Goal: Navigation & Orientation: Find specific page/section

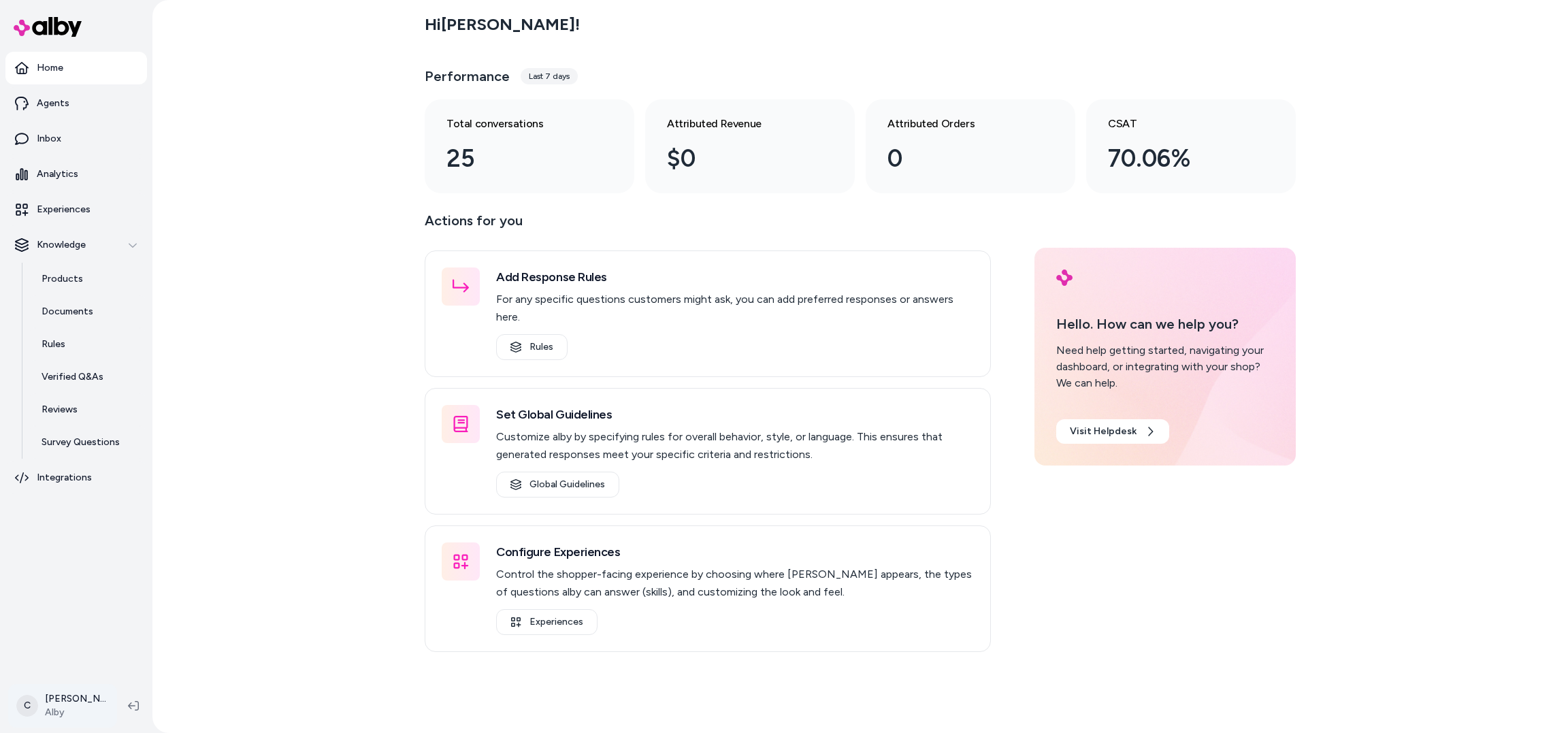
click at [69, 549] on html "Home Agents Inbox Analytics Experiences Knowledge Products Documents Rules Veri…" at bounding box center [784, 366] width 1568 height 733
click at [107, 520] on div "Shortcuts ⌘K" at bounding box center [119, 511] width 210 height 33
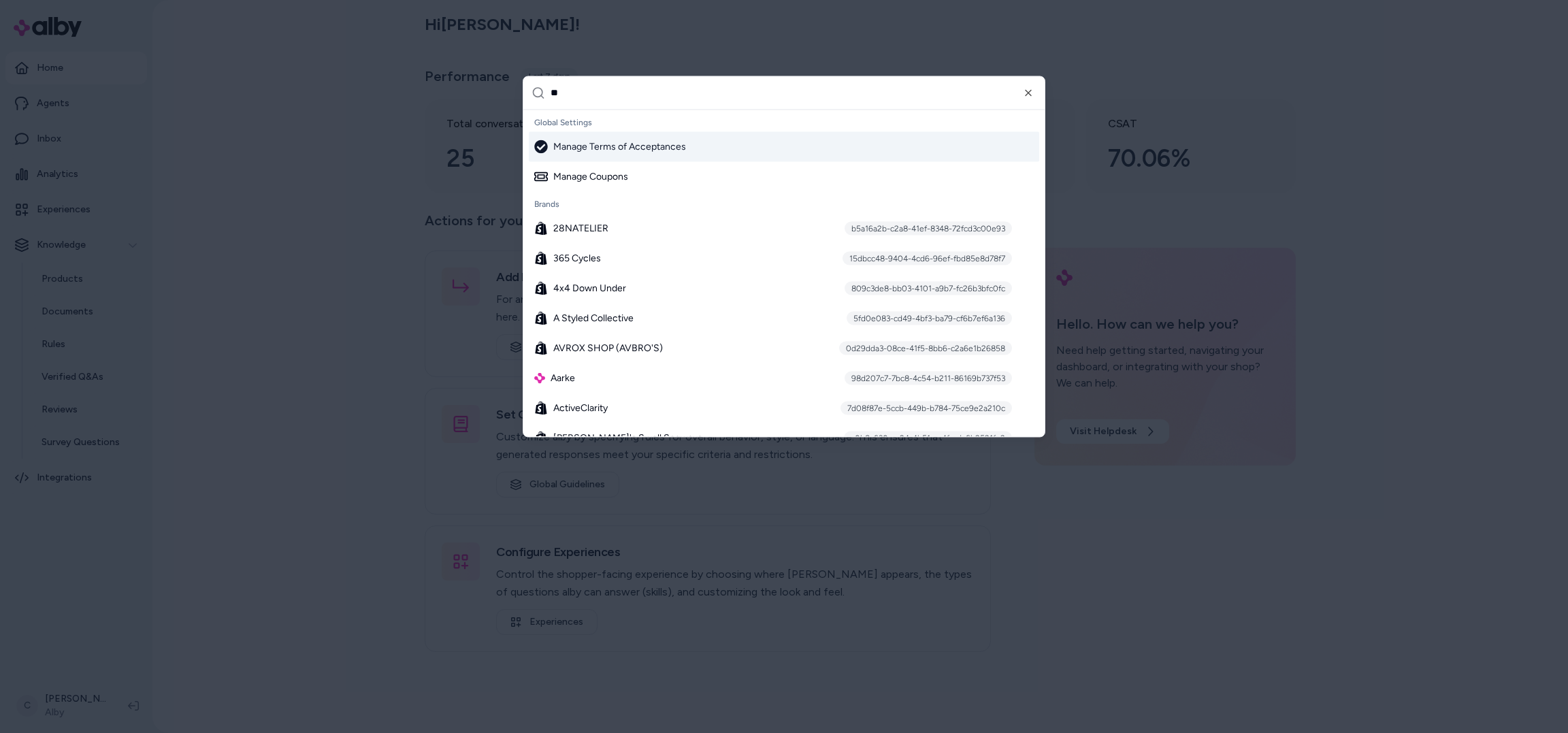
type input "***"
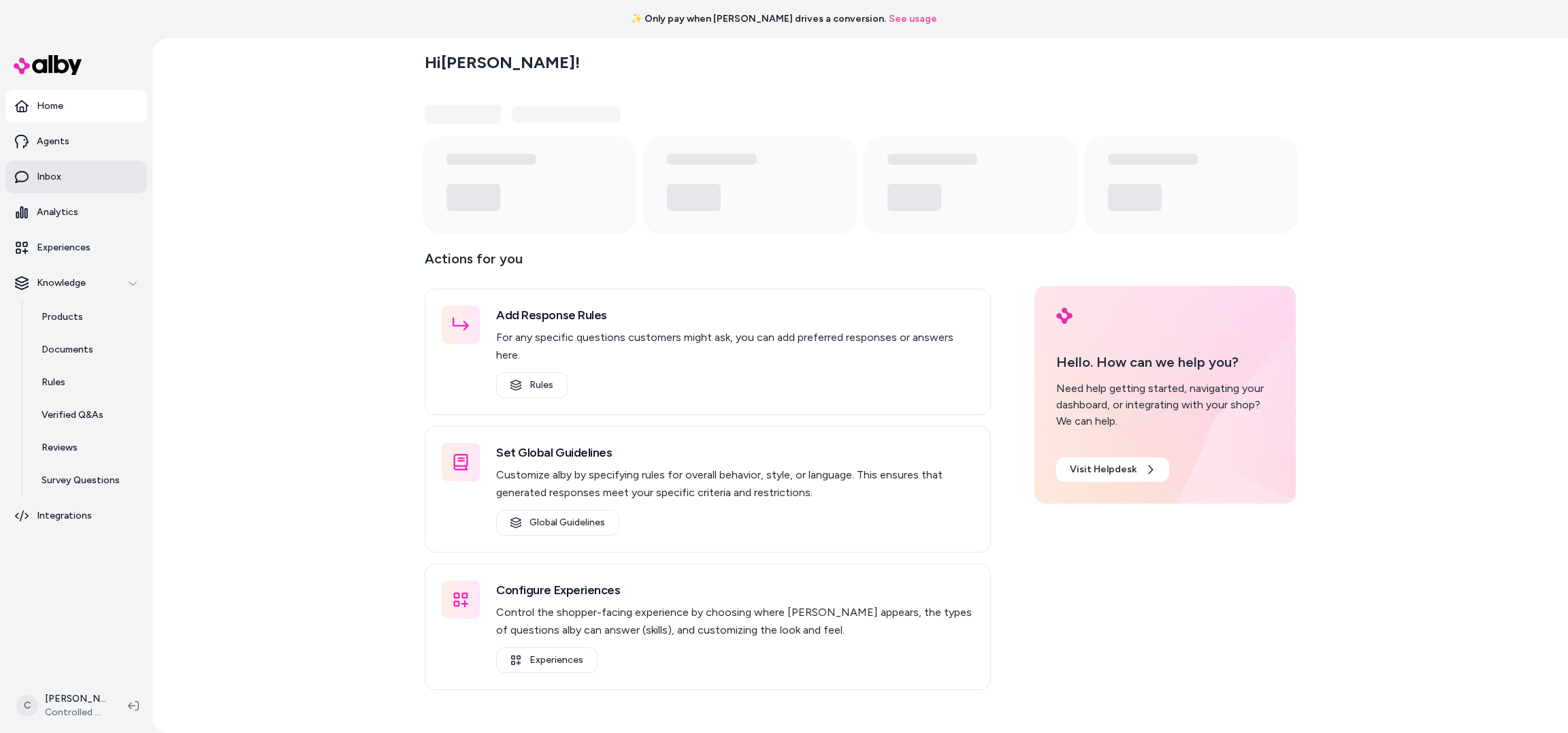
click at [44, 175] on p "Inbox" at bounding box center [48, 177] width 25 height 13
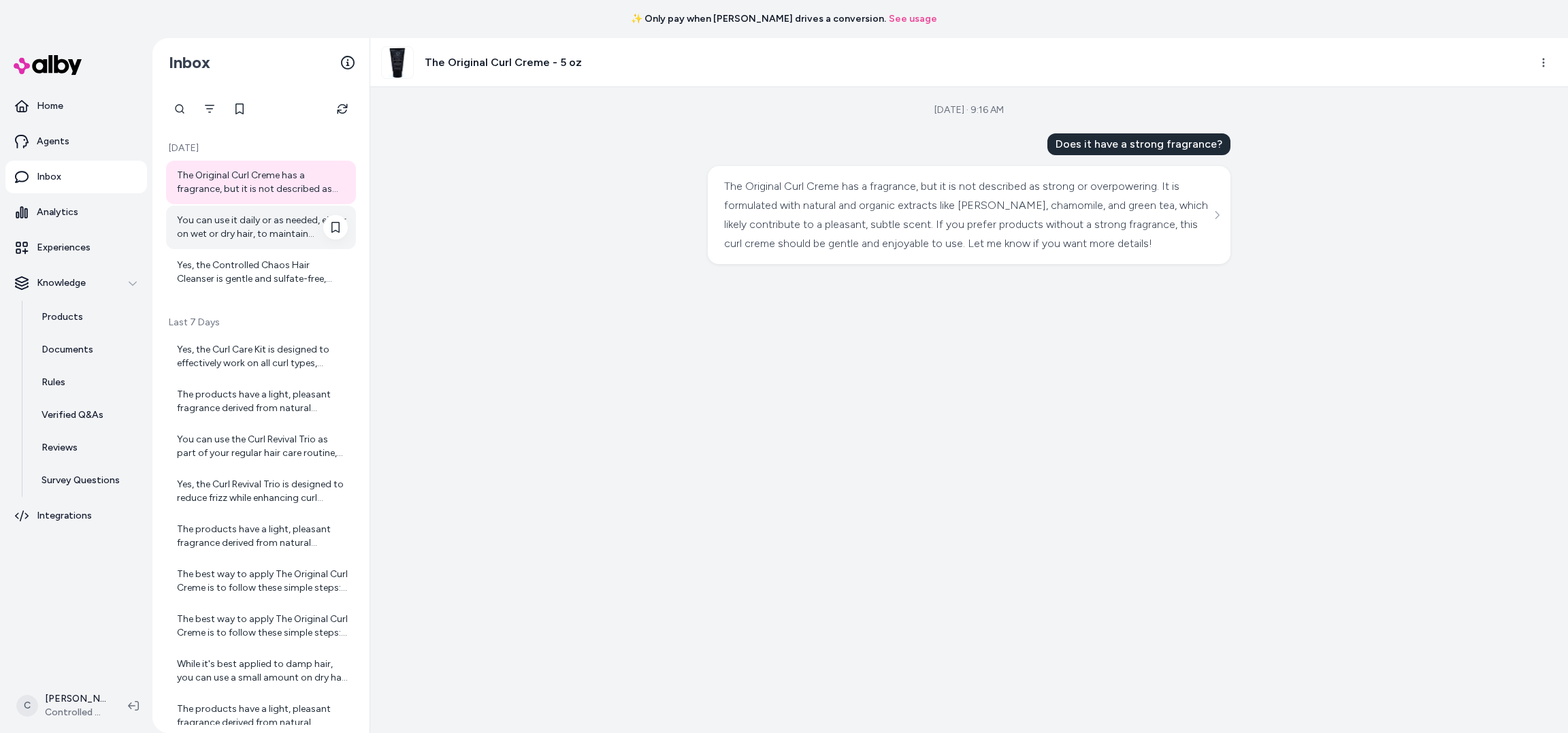
click at [227, 234] on div "You can use it daily or as needed, either on wet or dry hair, to maintain hydra…" at bounding box center [262, 227] width 171 height 27
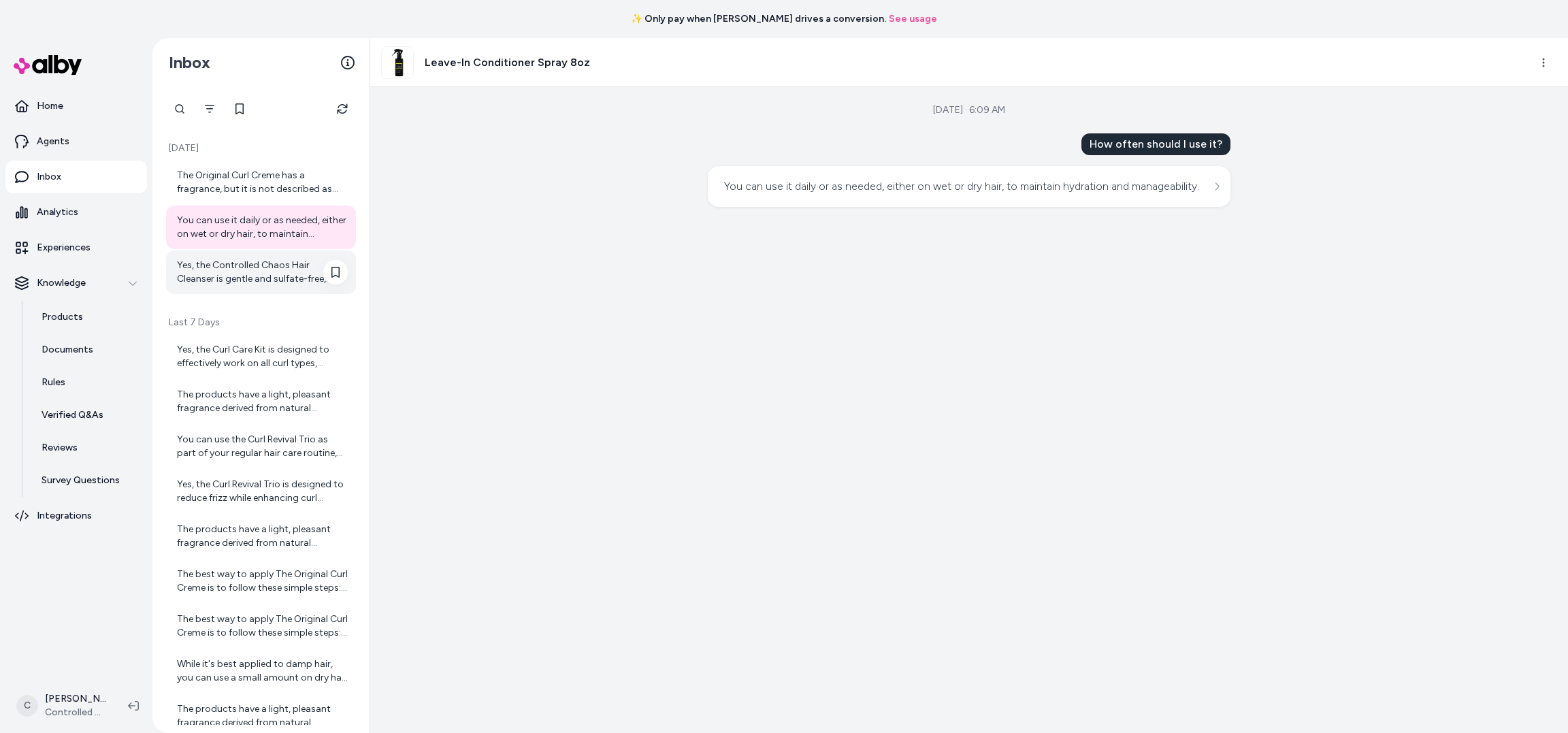
click at [229, 271] on div "Yes, the Controlled Chaos Hair Cleanser is gentle and sulfate-free, making it s…" at bounding box center [262, 272] width 171 height 27
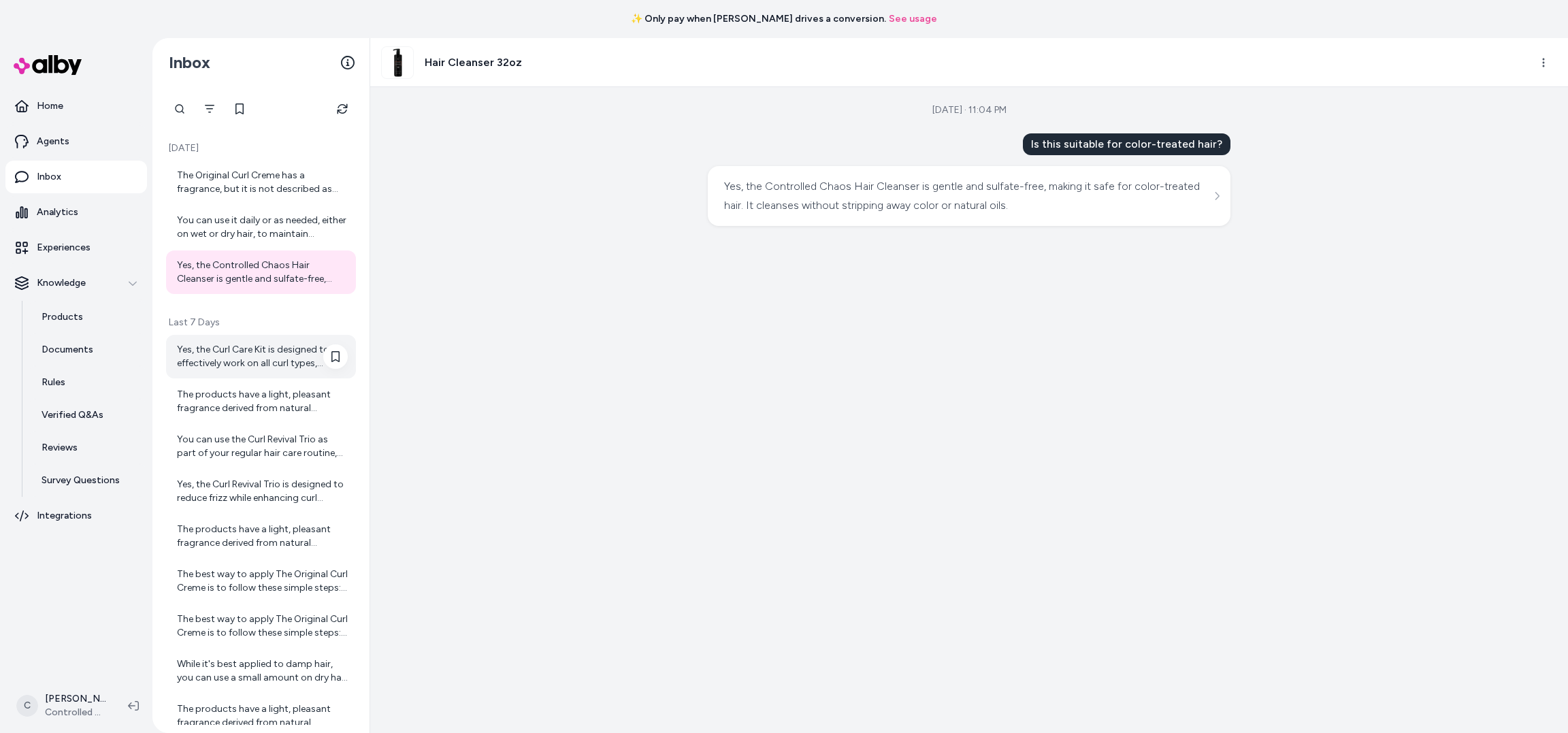
click at [229, 351] on div "Yes, the Curl Care Kit is designed to effectively work on all curl types, enhan…" at bounding box center [262, 356] width 171 height 27
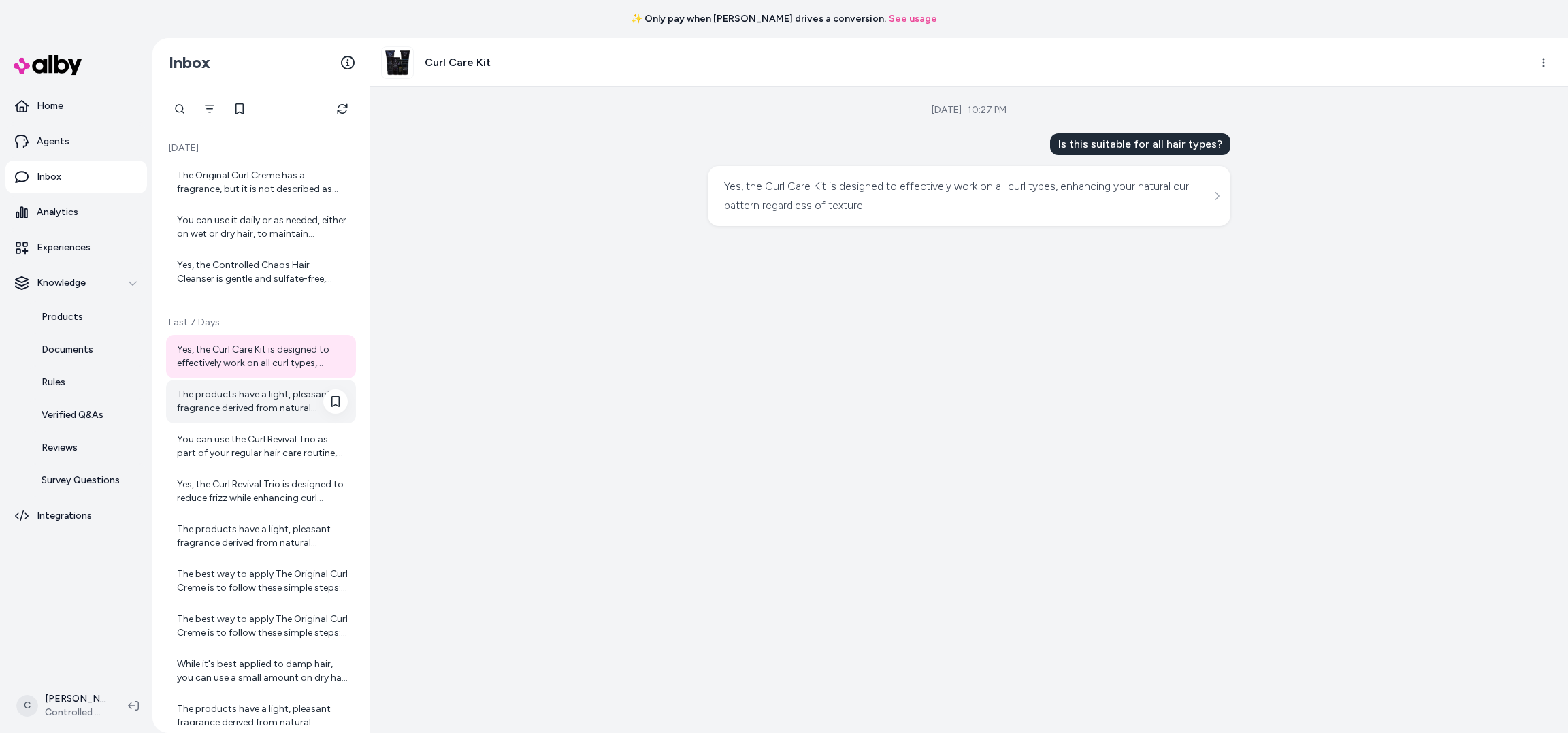
click at [226, 419] on div "The products have a light, pleasant fragrance derived from natural ingredients,…" at bounding box center [261, 402] width 190 height 43
click at [227, 469] on div "Yes, the Curl Care Kit is designed to effectively work on all curl types, enhan…" at bounding box center [261, 604] width 190 height 538
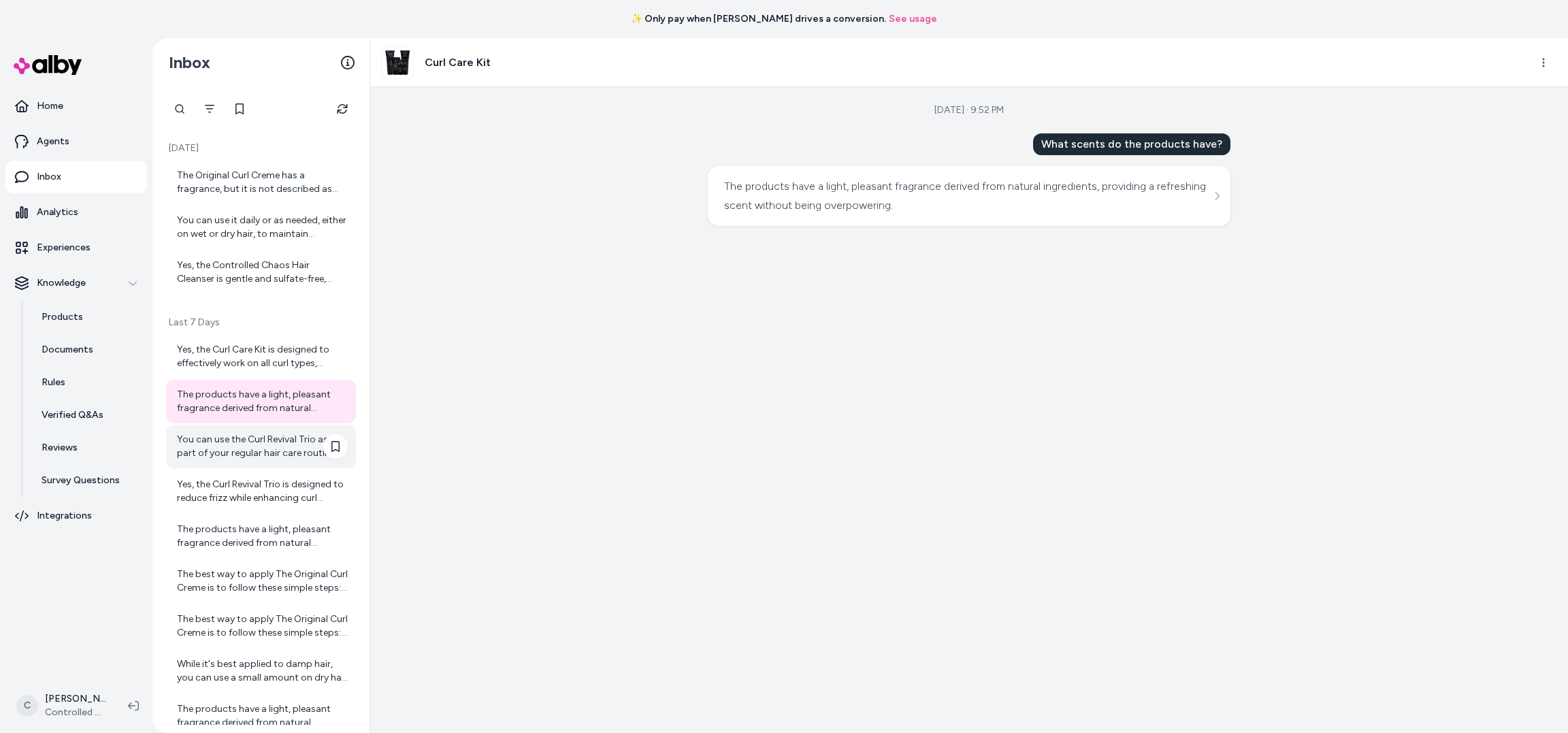
click at [227, 445] on div "You can use the Curl Revival Trio as part of your regular hair care routine, ty…" at bounding box center [262, 446] width 171 height 27
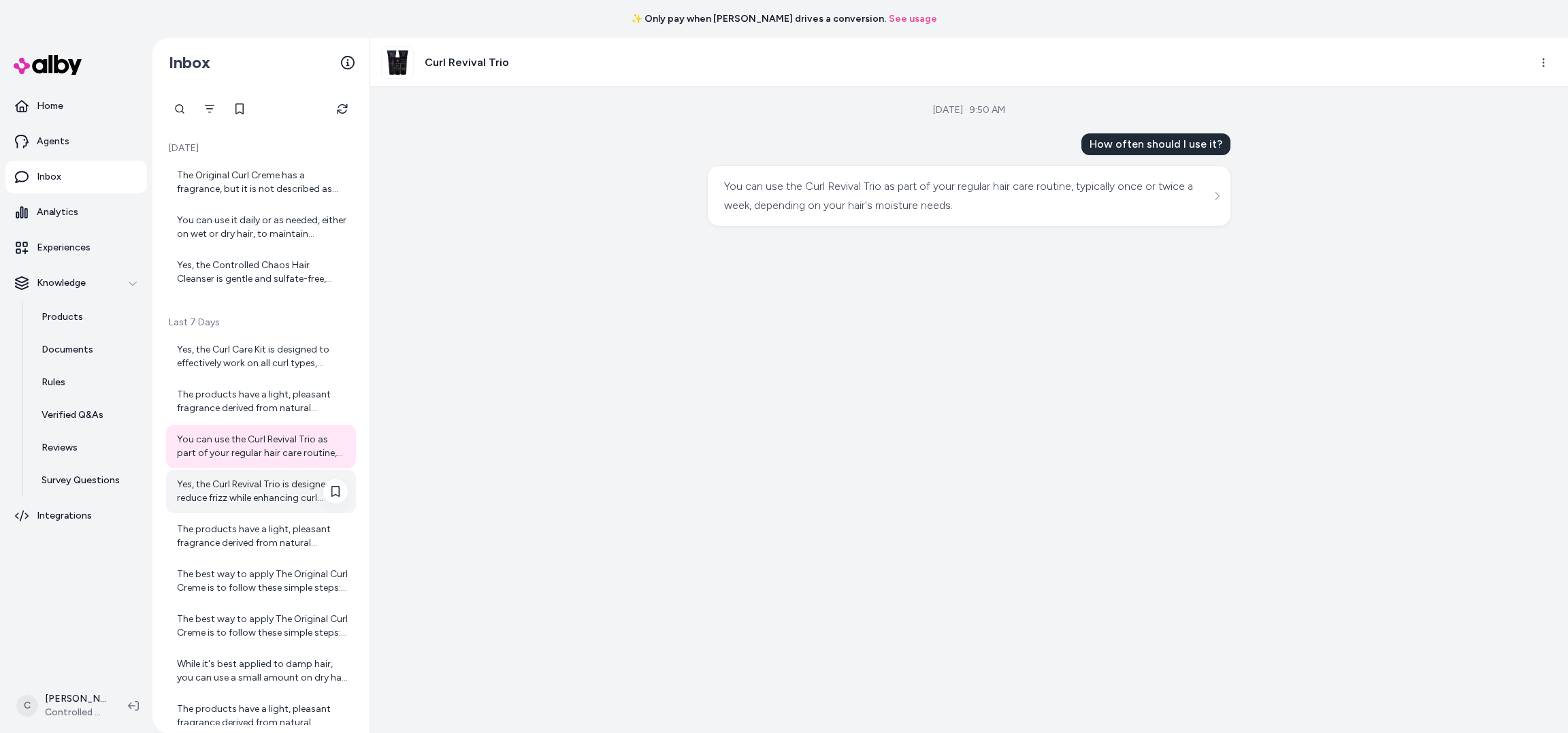
click at [242, 483] on div "Yes, the Curl Revival Trio is designed to reduce frizz while enhancing curl def…" at bounding box center [262, 491] width 171 height 27
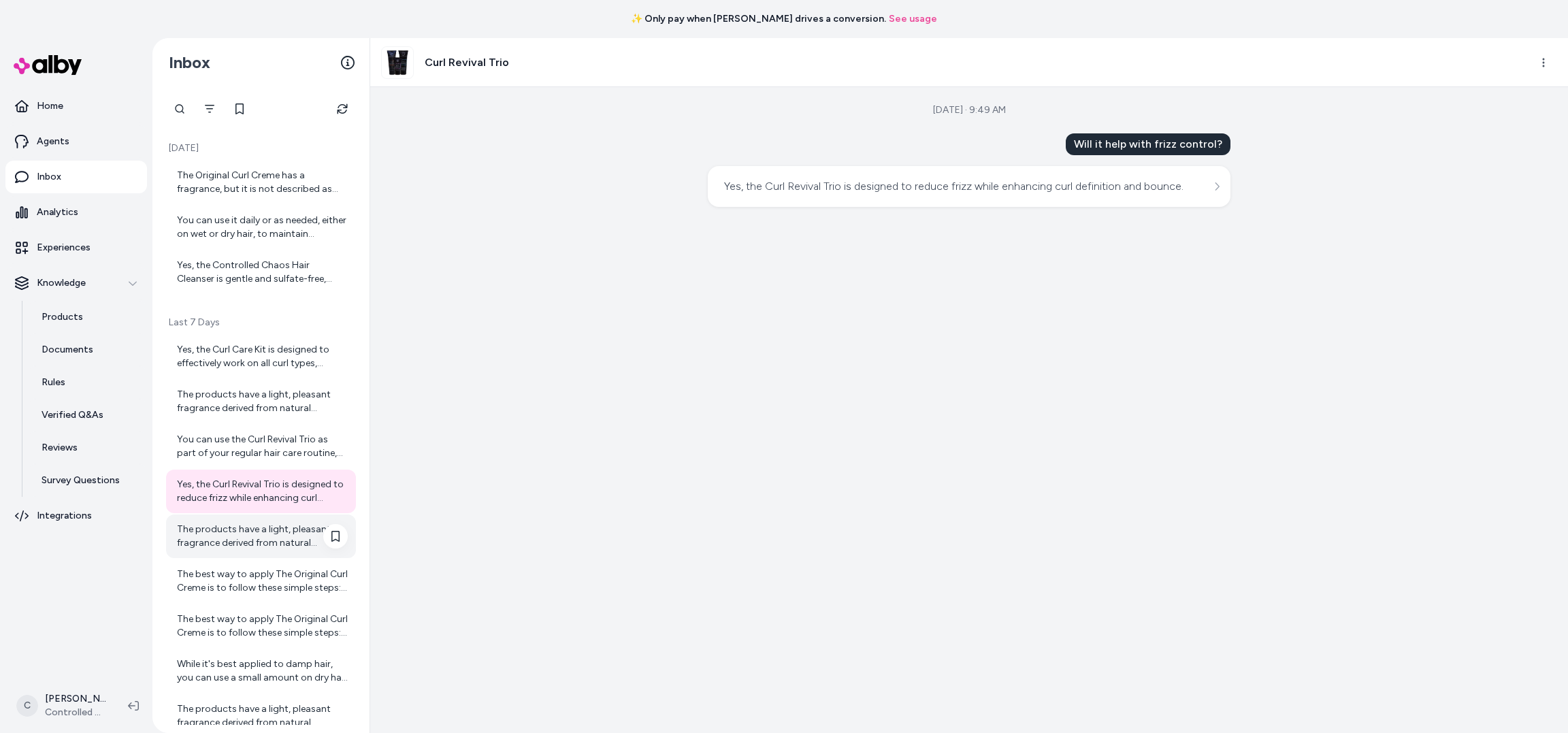
click at [243, 544] on div "The products have a light, pleasant fragrance derived from natural ingredients,…" at bounding box center [262, 536] width 171 height 27
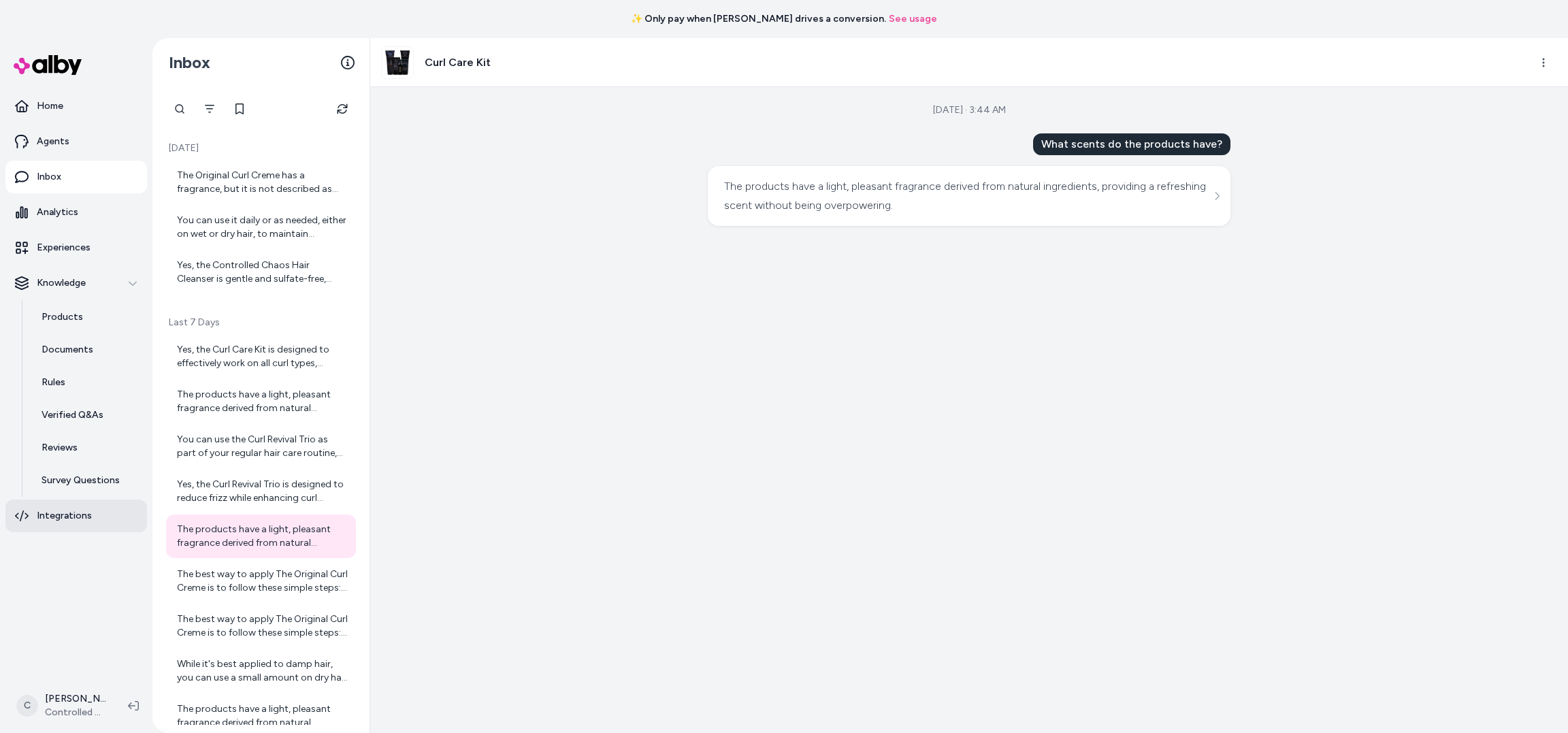
click at [83, 509] on link "Integrations" at bounding box center [76, 516] width 142 height 33
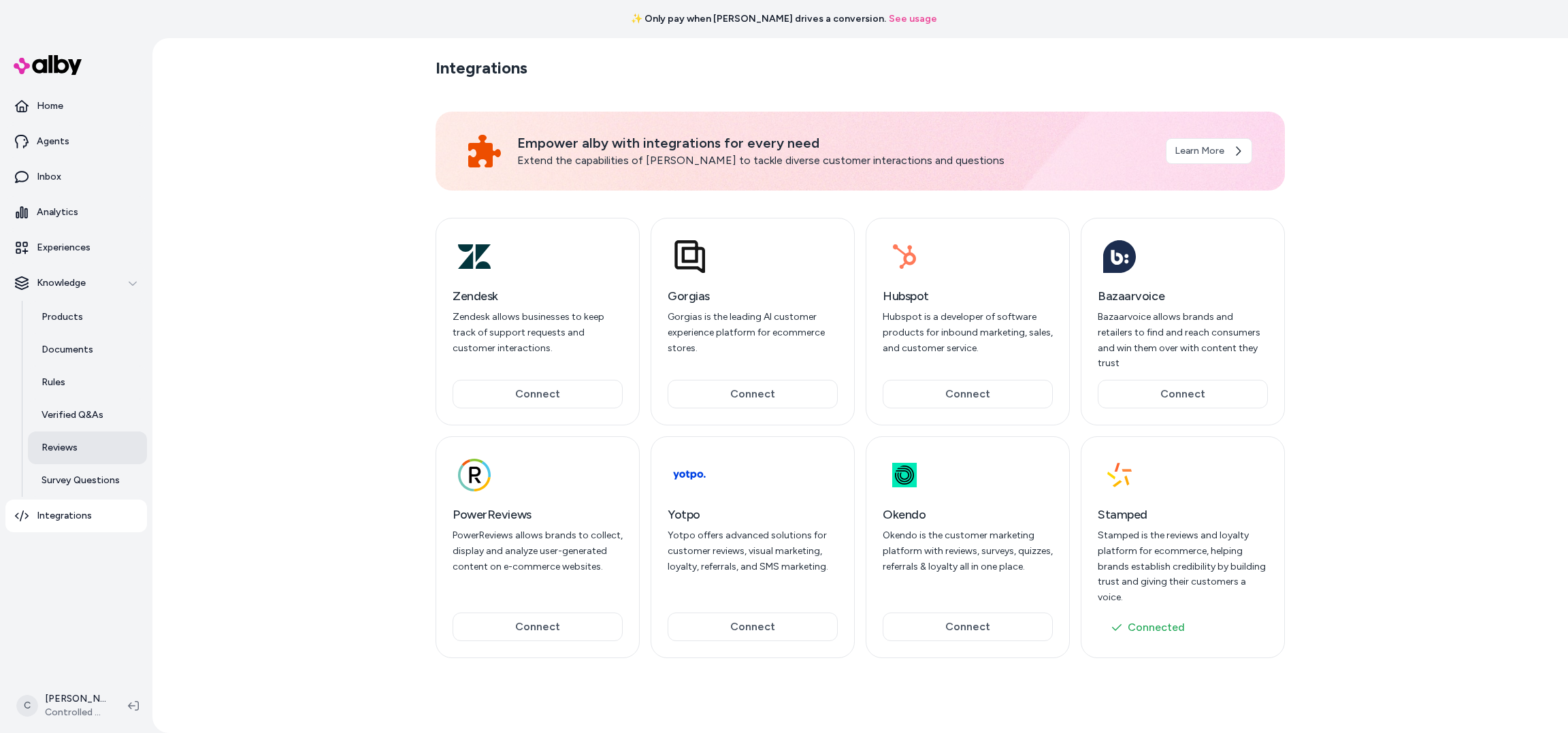
click at [81, 452] on link "Reviews" at bounding box center [88, 448] width 119 height 33
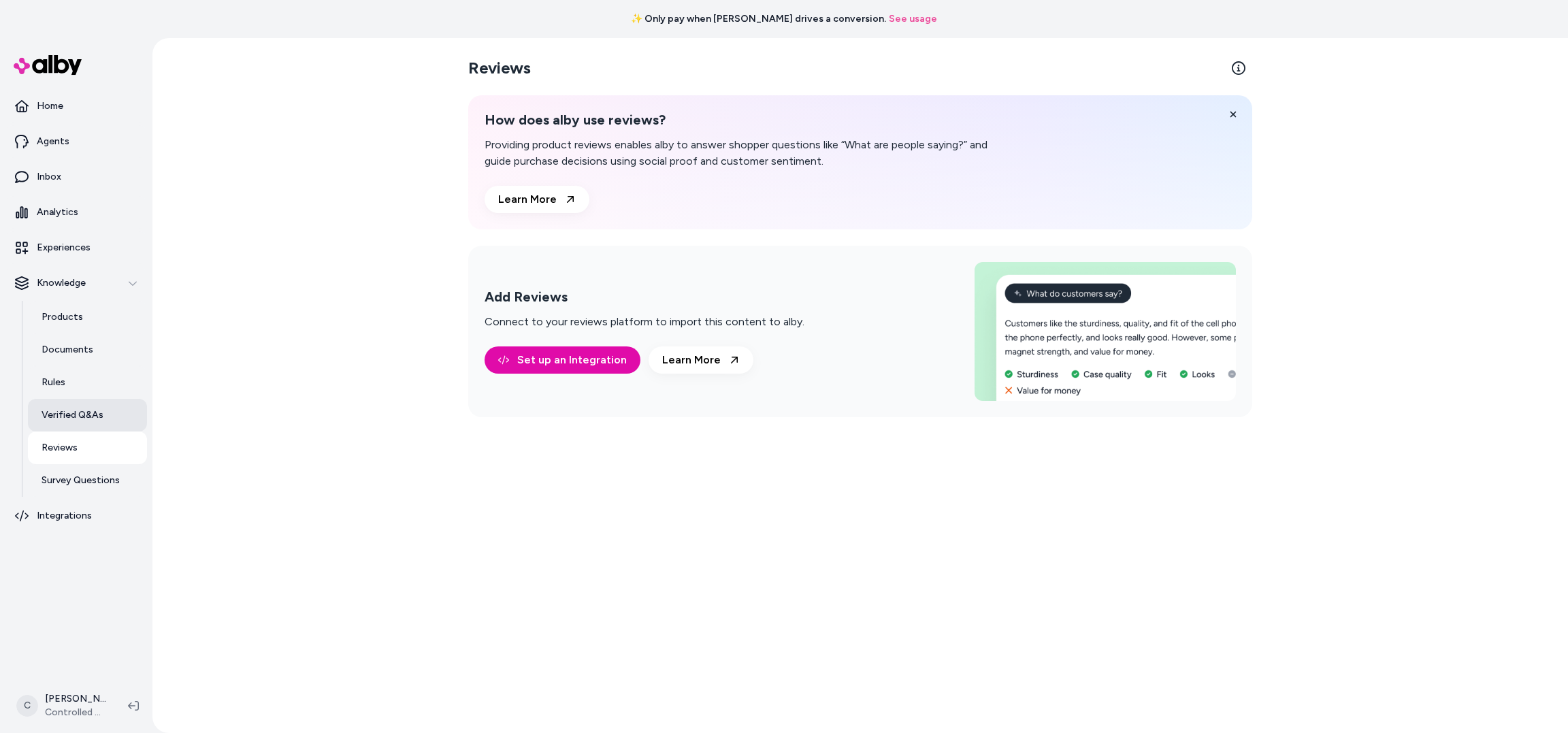
click at [74, 417] on p "Verified Q&As" at bounding box center [72, 415] width 62 height 13
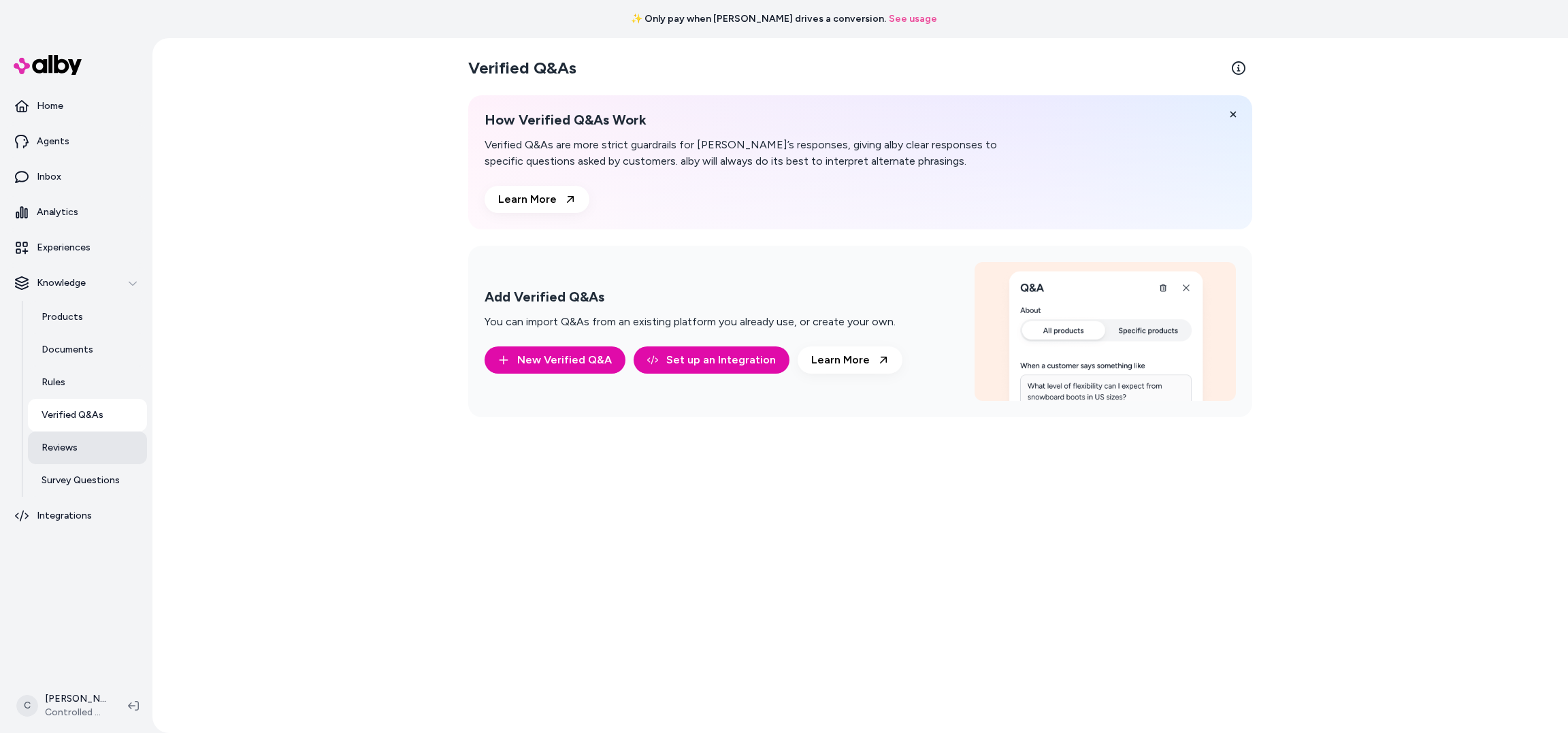
click at [78, 452] on link "Reviews" at bounding box center [88, 448] width 119 height 33
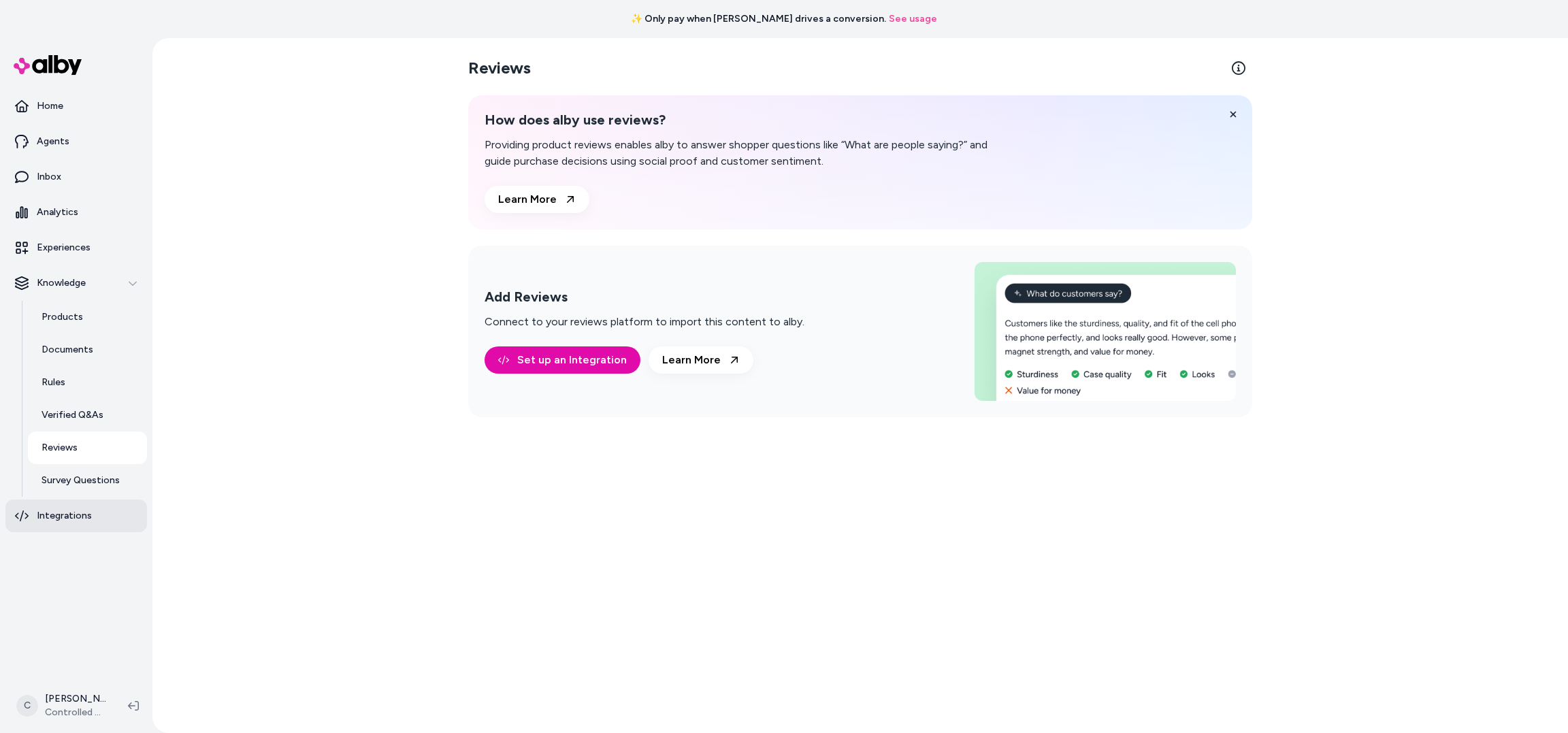
click at [85, 520] on p "Integrations" at bounding box center [64, 516] width 55 height 13
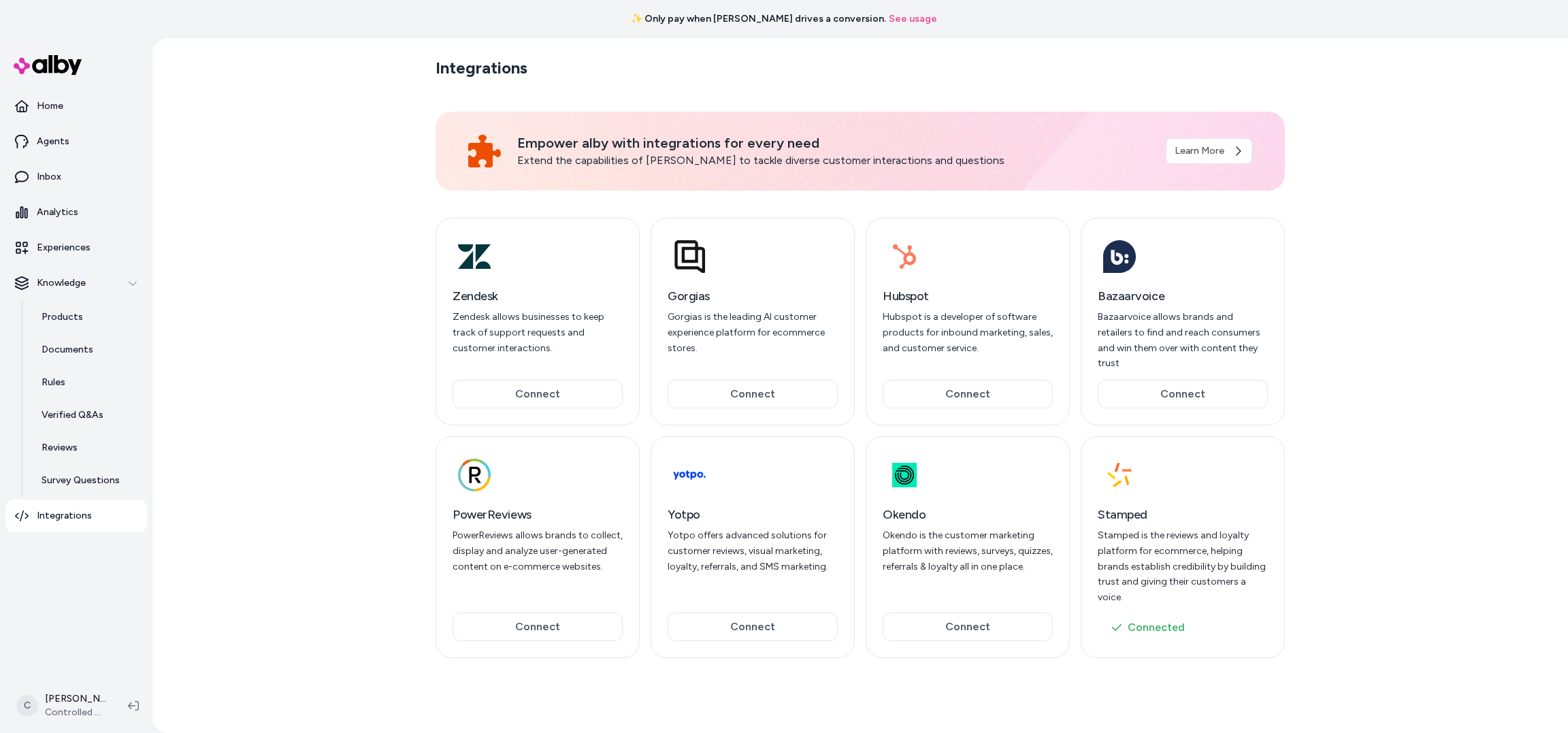
click at [1210, 610] on div "Stamped Stamped is the reviews and loyalty platform for ecommerce, helping bran…" at bounding box center [1182, 547] width 204 height 222
click at [1202, 614] on button "Connected" at bounding box center [1183, 628] width 170 height 27
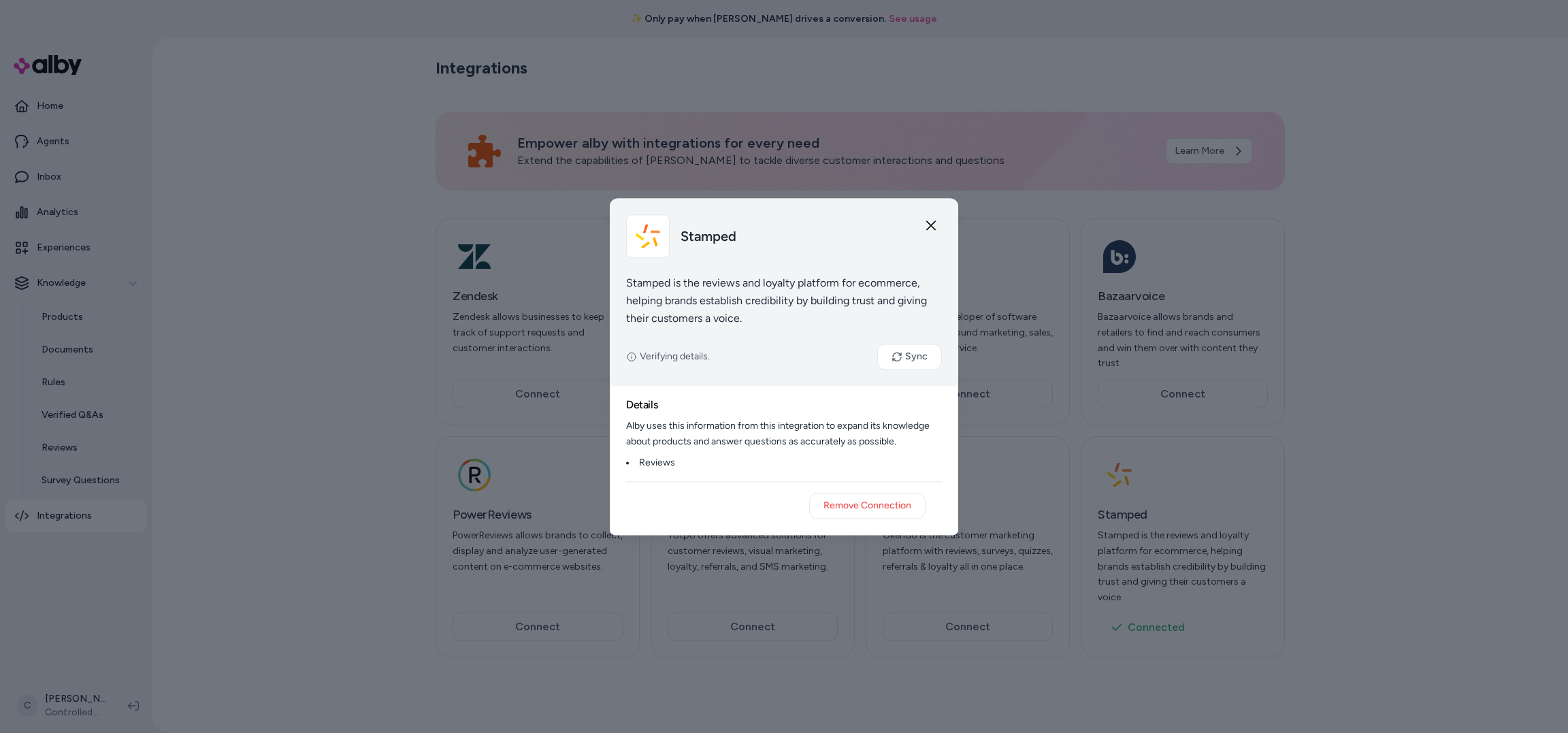
click at [637, 358] on p "Verifying details." at bounding box center [668, 357] width 83 height 15
click at [928, 224] on icon "button" at bounding box center [931, 226] width 11 height 11
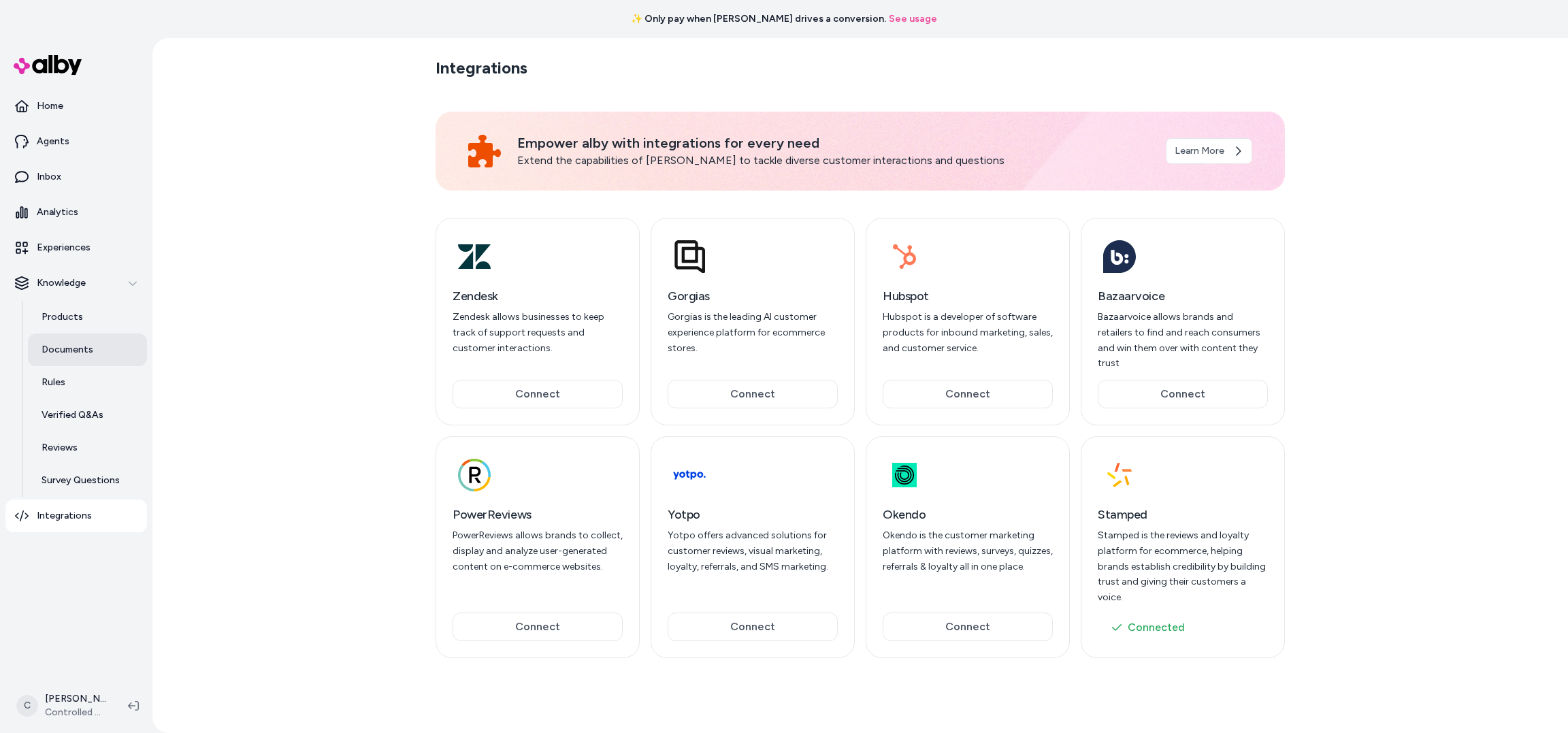
click at [72, 349] on p "Documents" at bounding box center [67, 349] width 52 height 13
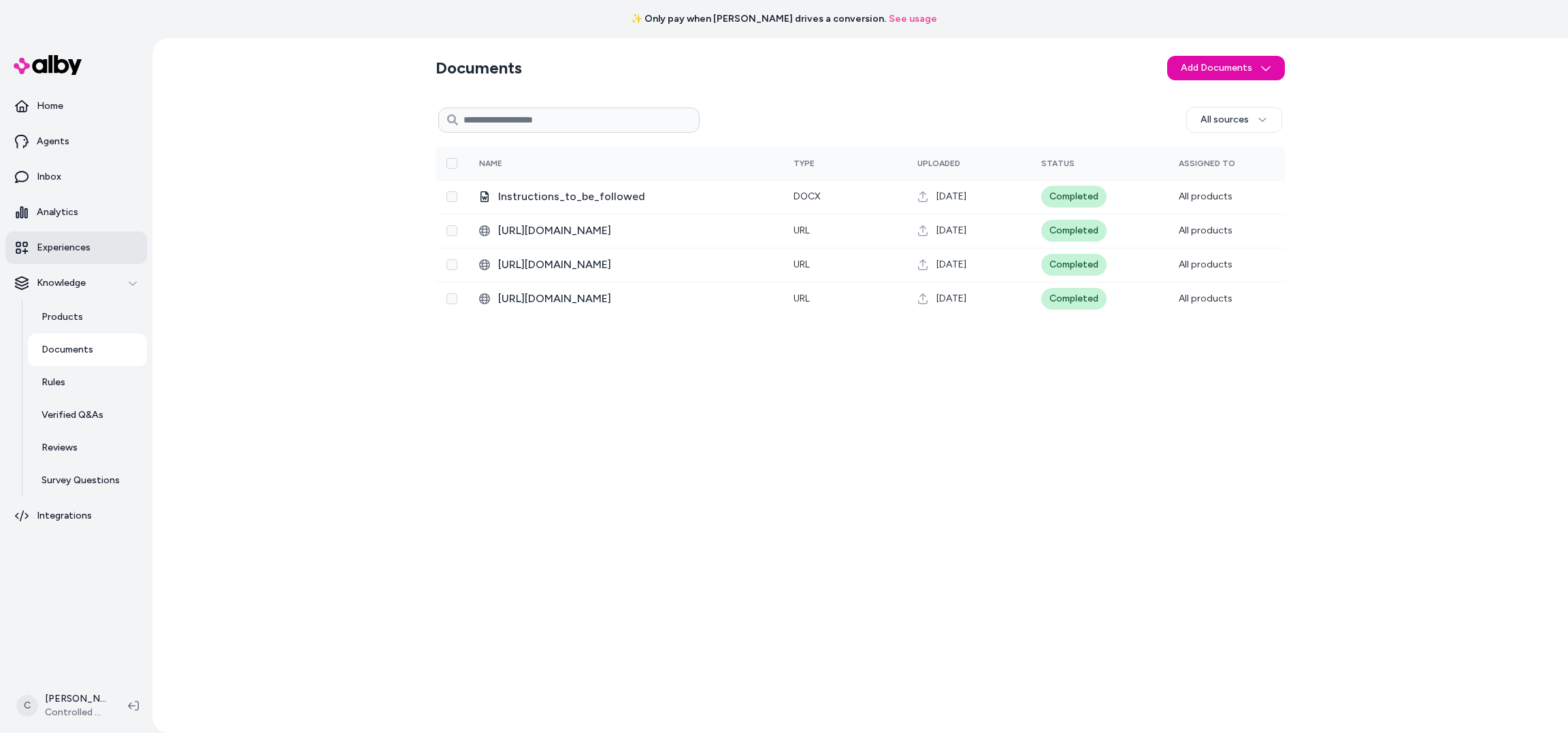
click at [93, 241] on link "Experiences" at bounding box center [76, 248] width 142 height 33
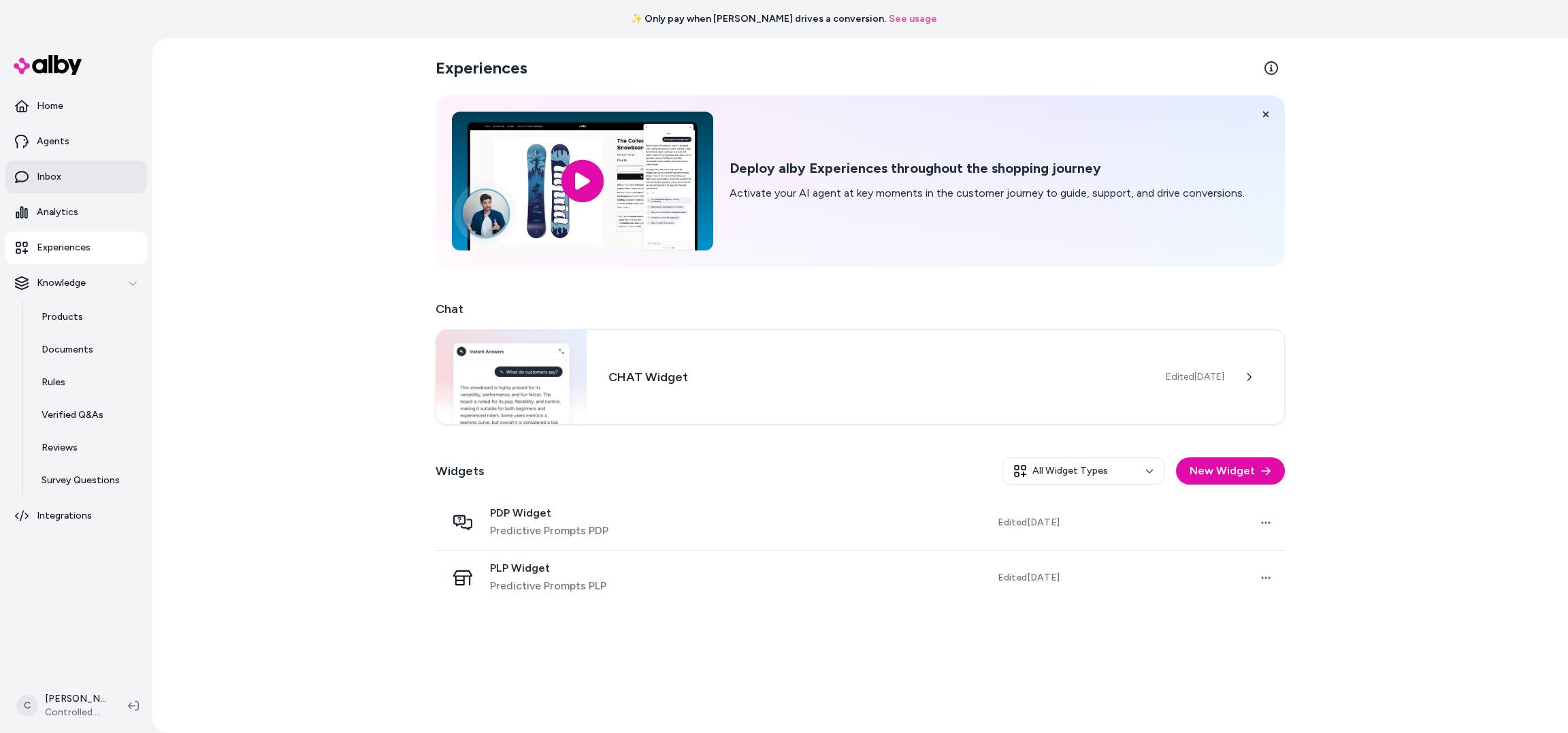
click at [83, 170] on link "Inbox" at bounding box center [76, 177] width 142 height 33
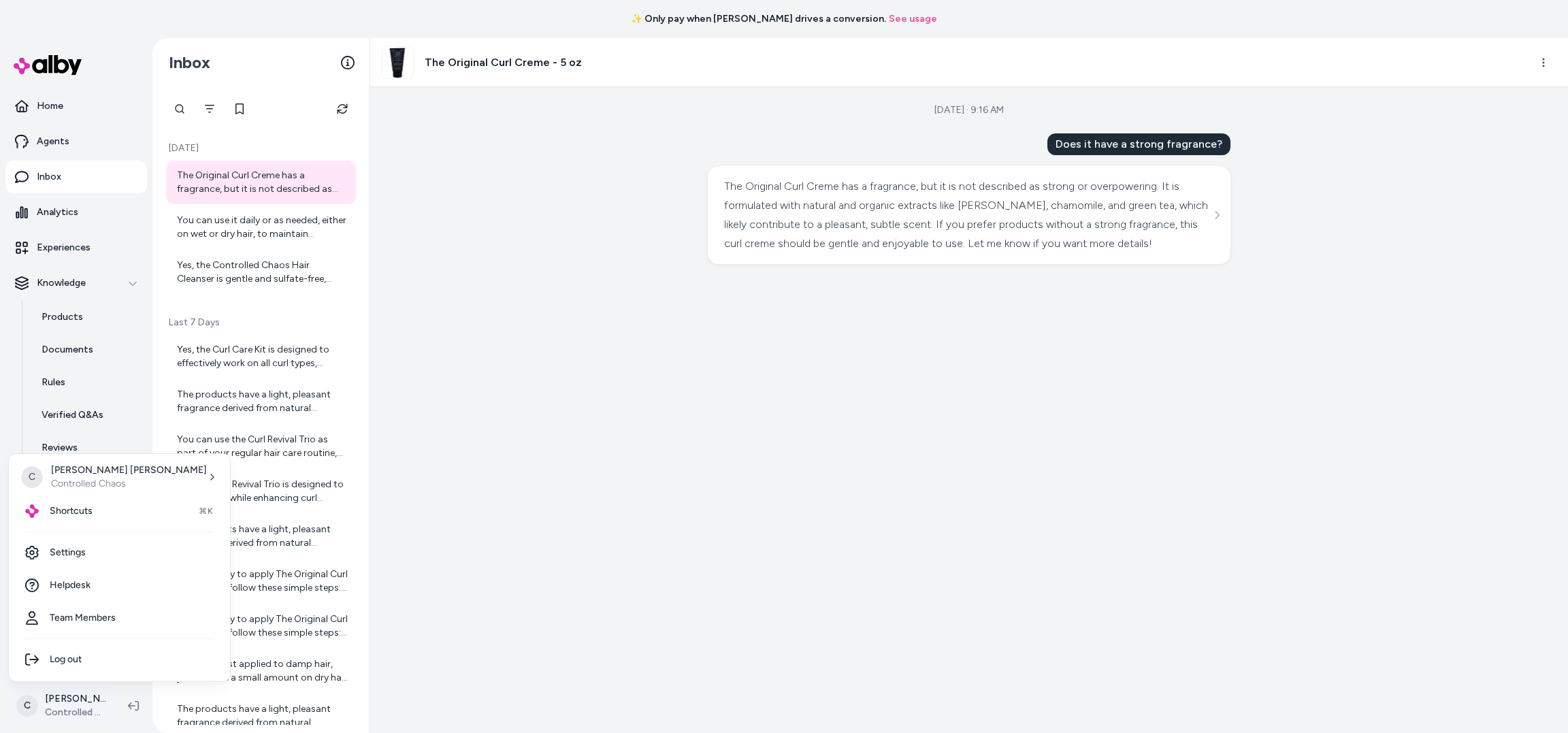
click at [62, 701] on html "✨ Only pay when [PERSON_NAME] drives a conversion. See usage Home Agents Inbox …" at bounding box center [784, 366] width 1568 height 733
click at [863, 28] on html "✨ Only pay when [PERSON_NAME] drives a conversion. See usage Home Agents Inbox …" at bounding box center [784, 366] width 1568 height 733
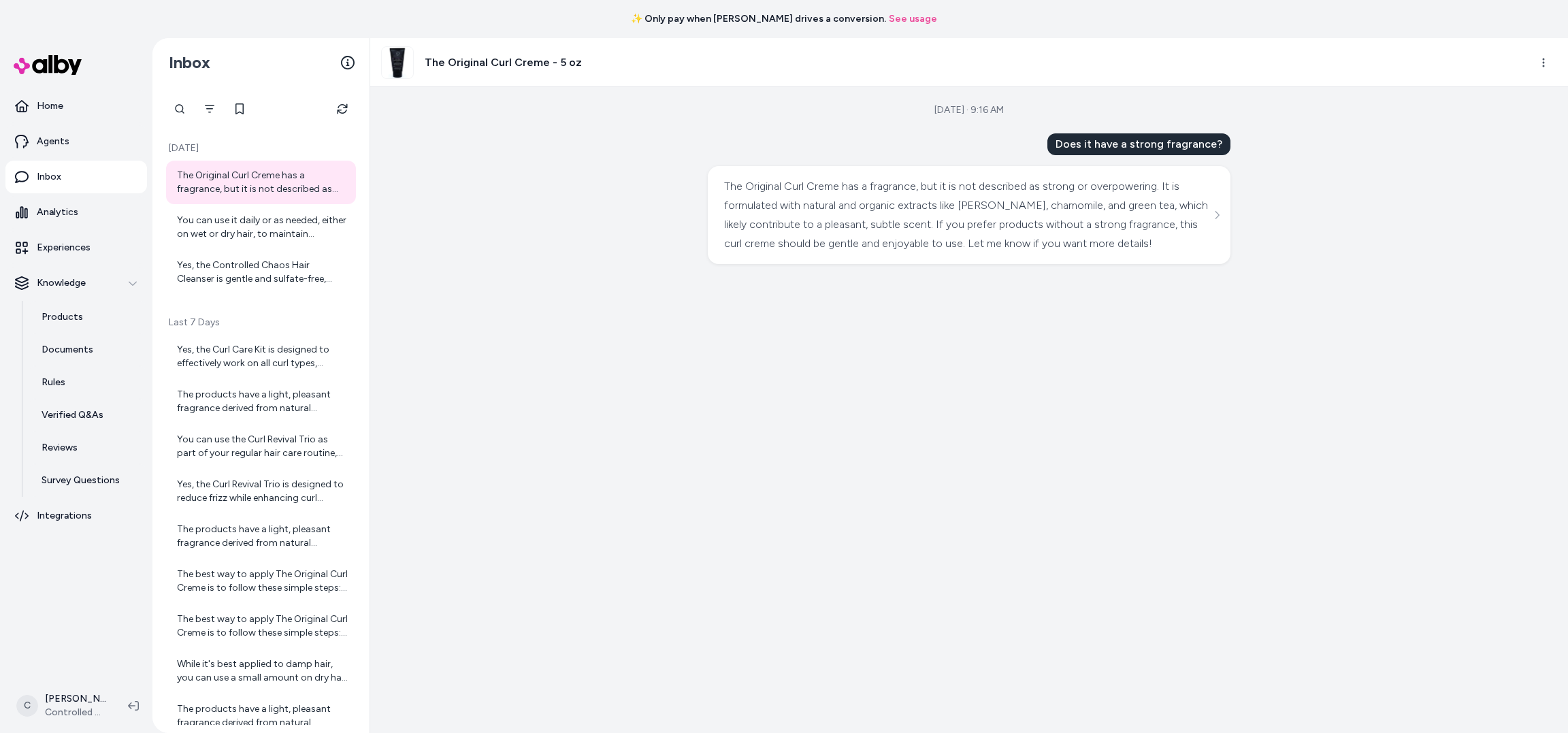
click at [889, 22] on link "See usage" at bounding box center [913, 18] width 48 height 13
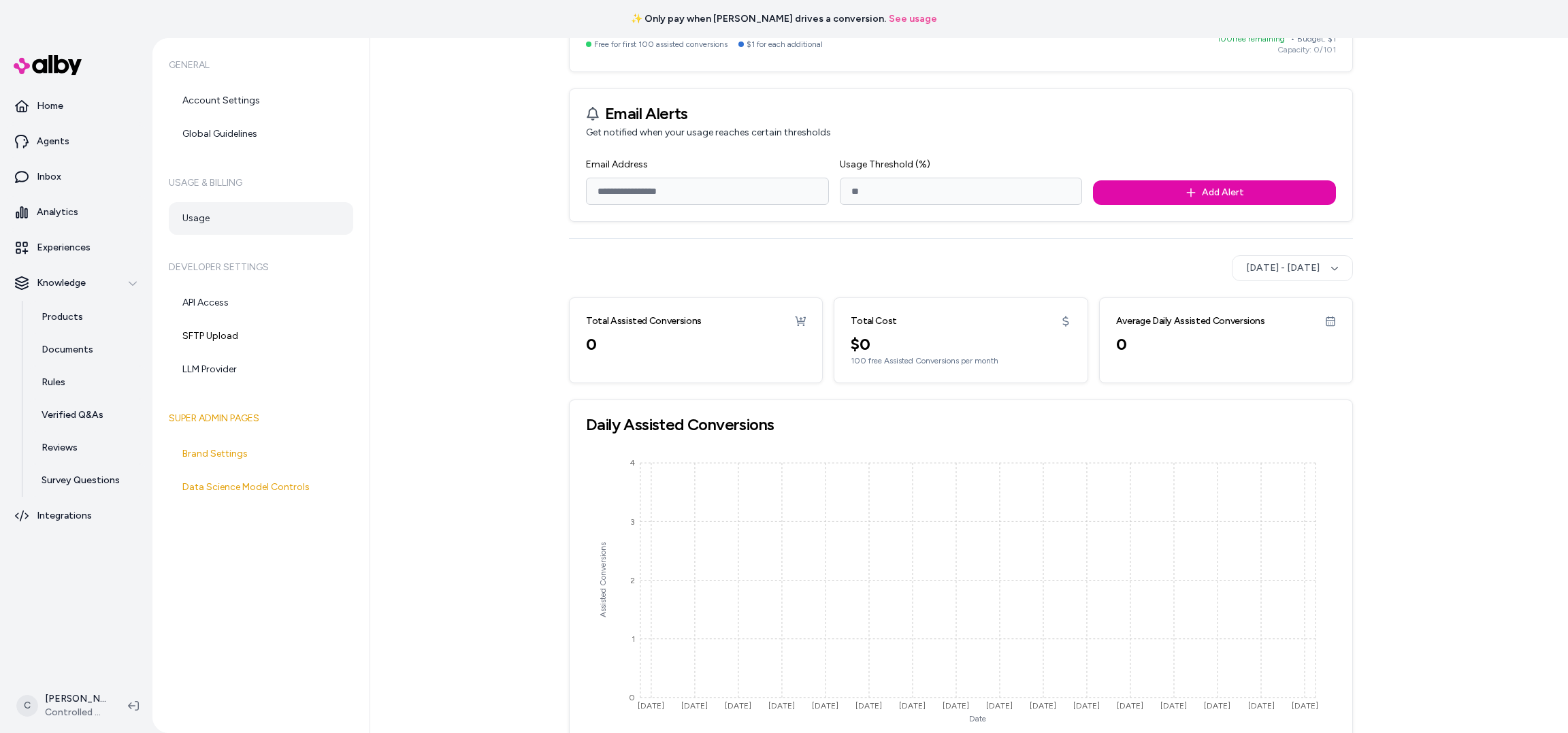
scroll to position [213, 0]
